Goal: Transaction & Acquisition: Purchase product/service

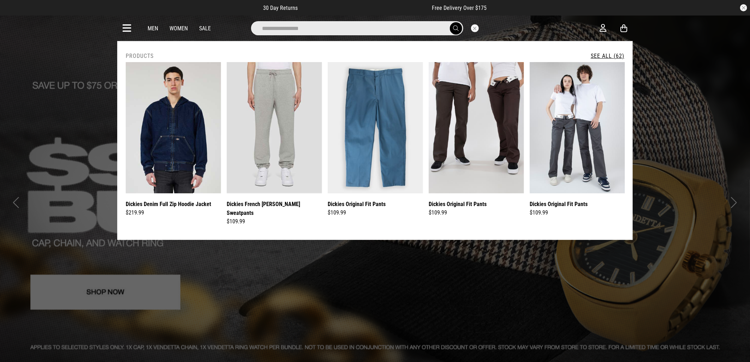
type input "**********"
click at [450, 22] on button "submit" at bounding box center [456, 28] width 12 height 12
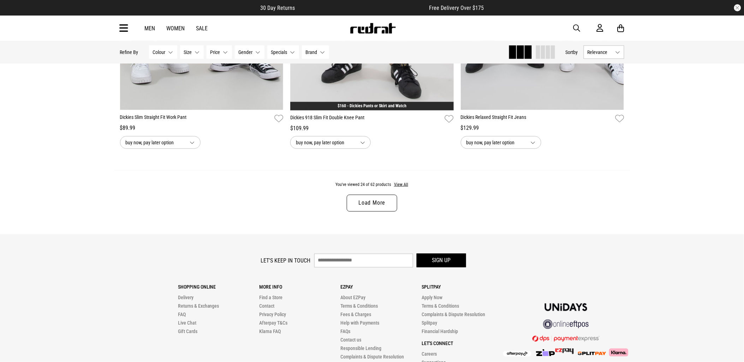
scroll to position [2277, 0]
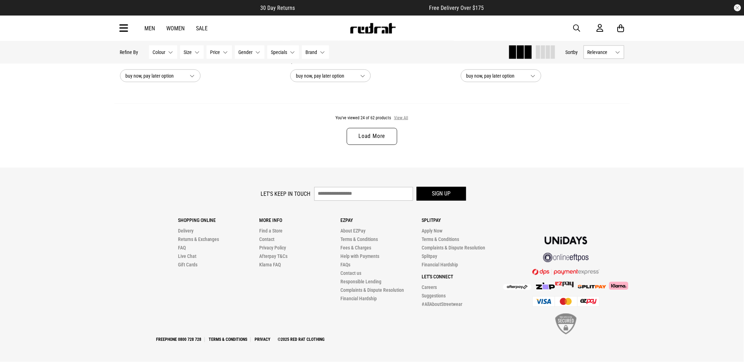
click at [404, 119] on button "View All" at bounding box center [401, 118] width 15 height 6
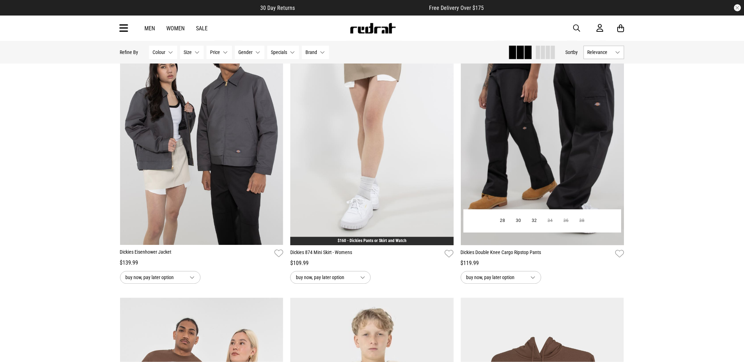
scroll to position [4366, 0]
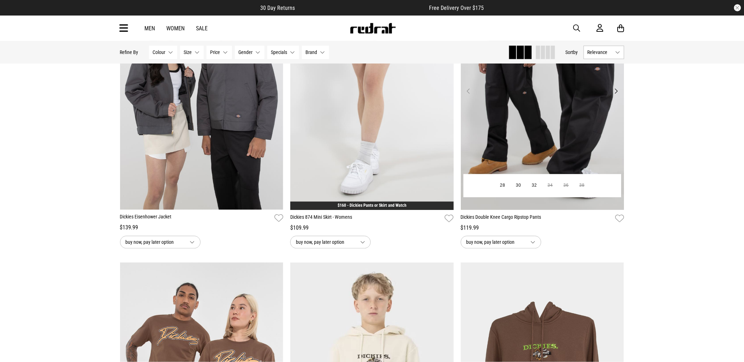
click at [585, 137] on img at bounding box center [543, 95] width 164 height 229
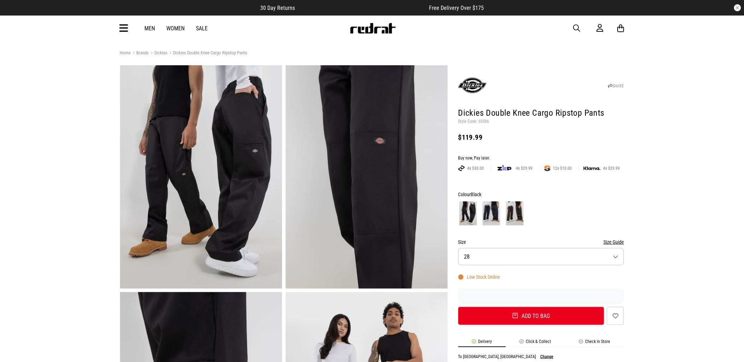
click at [578, 33] on div "Men Women Sale Sign in New Back Footwear Back Mens Back Womens Back Youth & Kid…" at bounding box center [372, 28] width 516 height 25
click at [580, 27] on span "button" at bounding box center [577, 28] width 7 height 8
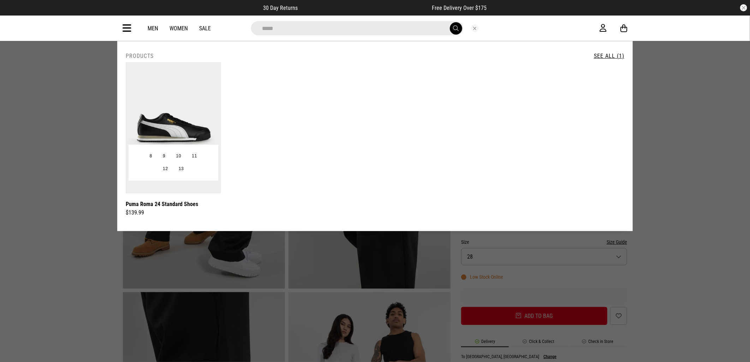
type input "*****"
click at [197, 96] on img at bounding box center [173, 127] width 95 height 131
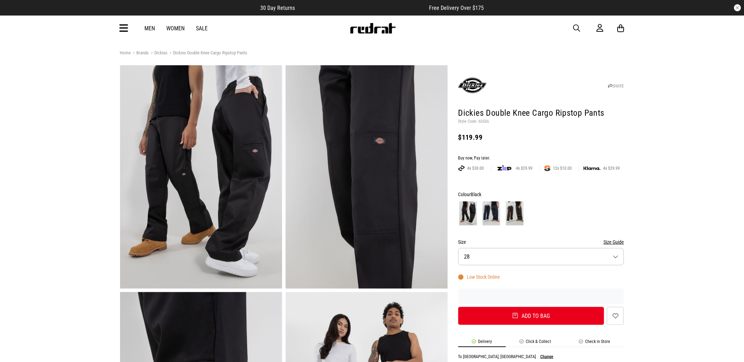
click at [135, 29] on div "Men Women Sale Sign in New Back Footwear Back Mens Back Womens Back Youth & Kid…" at bounding box center [372, 28] width 516 height 25
click at [128, 30] on div "Men Women Sale Sign in New Back Footwear Back Mens Back Womens Back Youth & Kid…" at bounding box center [372, 28] width 516 height 25
click at [125, 35] on div "Men Women Sale Sign in New Back Footwear Back Mens Back Womens Back Youth & Kid…" at bounding box center [372, 28] width 516 height 25
click at [125, 34] on div "Men Women Sale Sign in New Back Footwear Back Mens Back Womens Back Youth & Kid…" at bounding box center [372, 28] width 516 height 25
drag, startPoint x: 125, startPoint y: 34, endPoint x: 124, endPoint y: 30, distance: 4.3
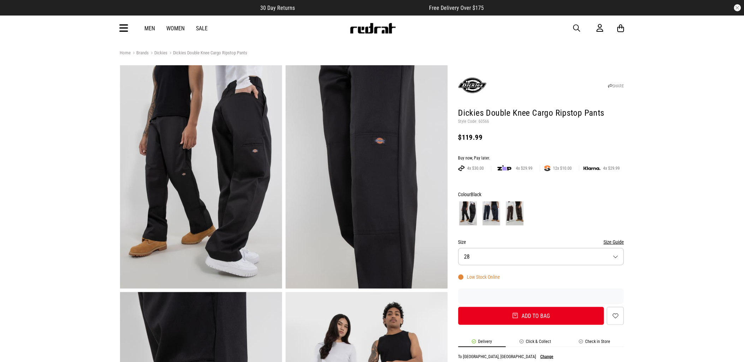
click at [125, 32] on div "Men Women Sale Sign in New Back Footwear Back Mens Back Womens Back Youth & Kid…" at bounding box center [372, 28] width 516 height 25
click at [123, 28] on icon at bounding box center [124, 29] width 9 height 12
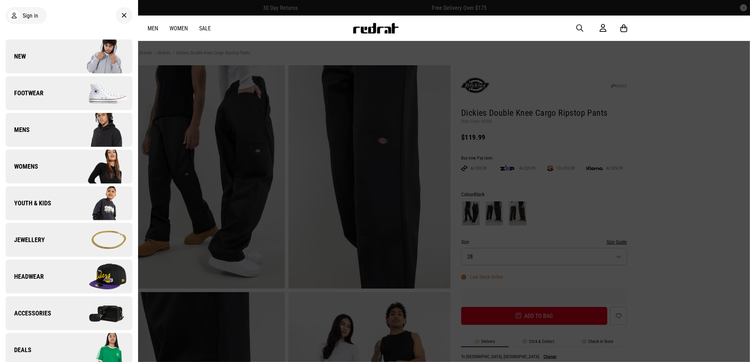
click at [54, 59] on link "New" at bounding box center [69, 57] width 127 height 34
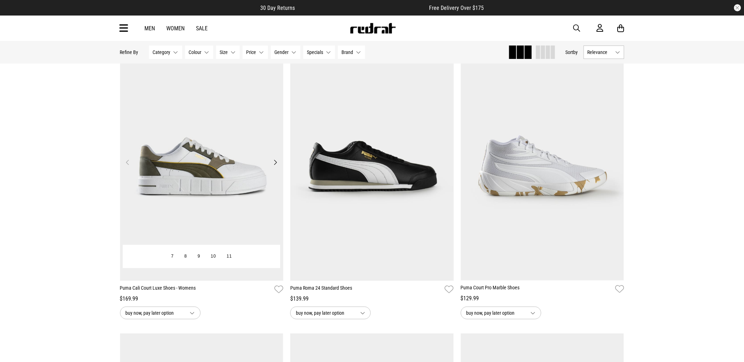
scroll to position [902, 0]
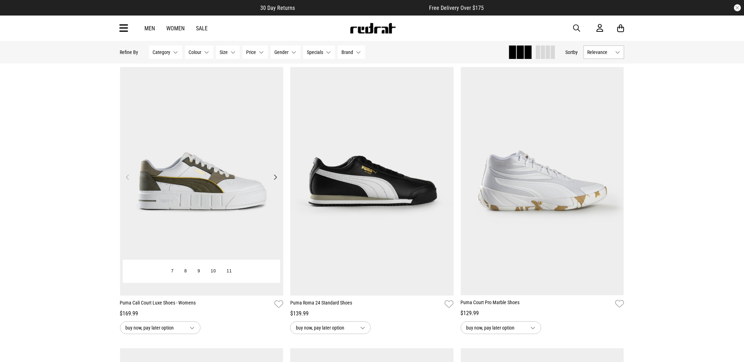
click at [230, 160] on img at bounding box center [202, 181] width 164 height 229
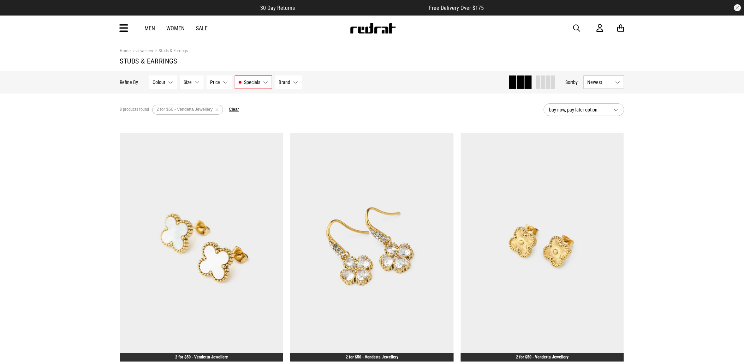
click at [125, 31] on icon at bounding box center [124, 29] width 9 height 12
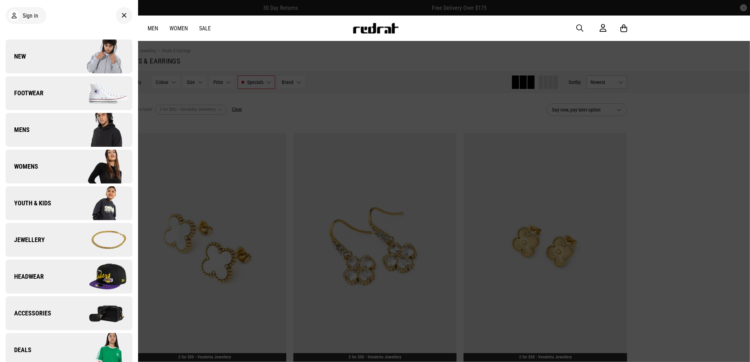
click at [57, 56] on link "New" at bounding box center [69, 57] width 127 height 34
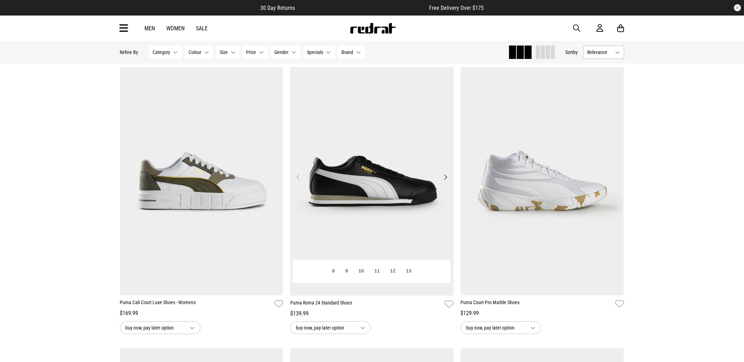
click at [376, 199] on img at bounding box center [372, 181] width 164 height 229
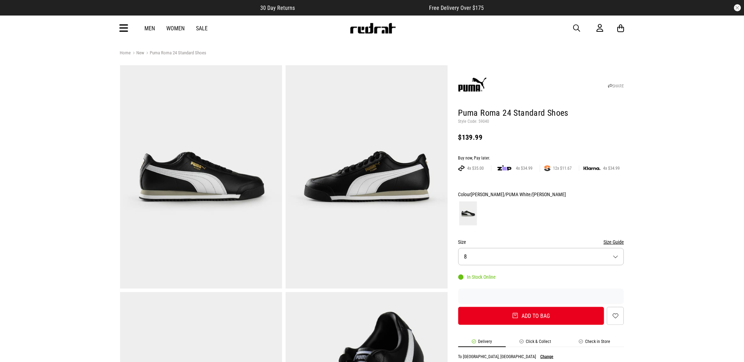
click at [572, 26] on div "Men Women Sale Sign in New Back Footwear Back Mens Back Womens Back Youth & Kid…" at bounding box center [372, 28] width 516 height 25
click at [577, 27] on span "button" at bounding box center [577, 28] width 7 height 8
click at [372, 26] on input "search" at bounding box center [354, 28] width 212 height 14
type input "*****"
click at [447, 22] on button "submit" at bounding box center [453, 28] width 12 height 12
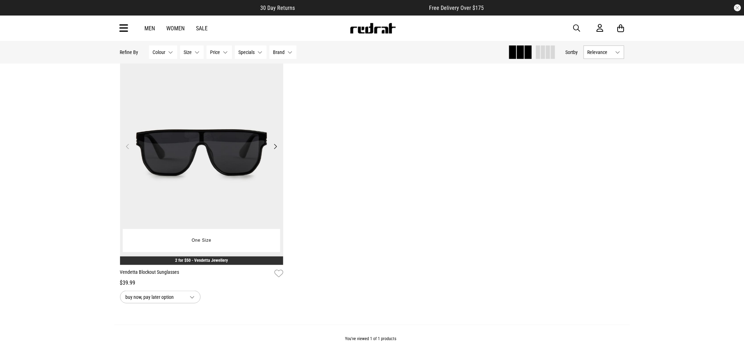
click at [224, 164] on img at bounding box center [202, 150] width 164 height 229
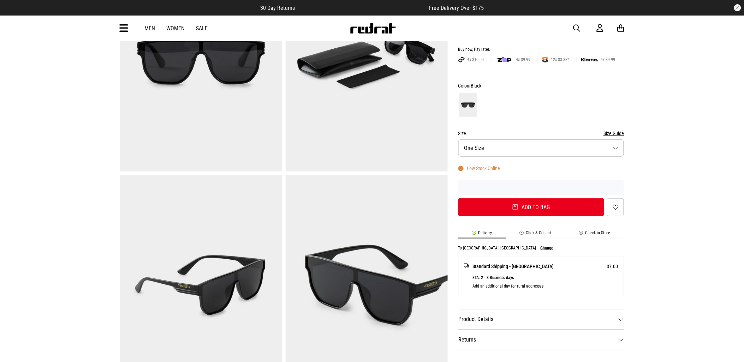
scroll to position [118, 0]
drag, startPoint x: 573, startPoint y: 25, endPoint x: 578, endPoint y: 28, distance: 5.6
click at [575, 26] on div "Men Women Sale Sign in New Back Footwear Back Mens Back Womens Back Youth & Kid…" at bounding box center [372, 28] width 516 height 25
click at [578, 28] on span "button" at bounding box center [577, 28] width 7 height 8
type input "*****"
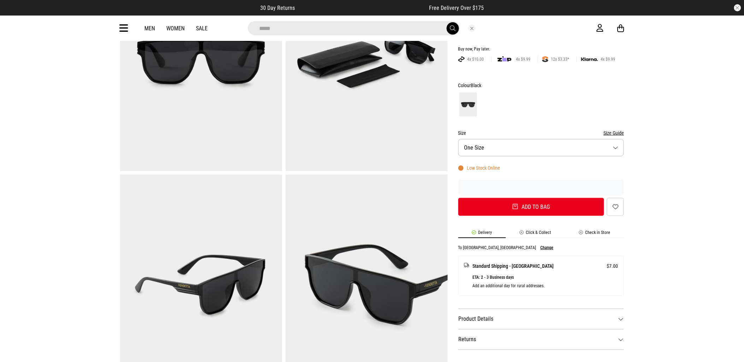
click at [447, 22] on button "submit" at bounding box center [453, 28] width 12 height 12
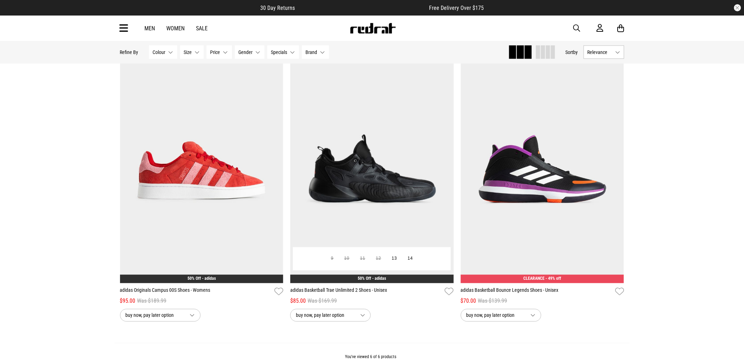
scroll to position [353, 0]
